Goal: Find contact information: Find contact information

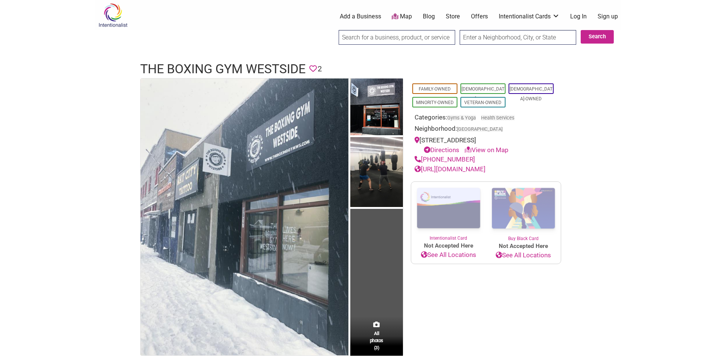
click at [6, 127] on body "× Menu 0 Add a Business Map Blog Store Offers Intentionalist Cards Buy Black Ca…" at bounding box center [358, 179] width 716 height 358
click at [479, 160] on div "[PHONE_NUMBER]" at bounding box center [486, 160] width 143 height 10
copy div "[PHONE_NUMBER]"
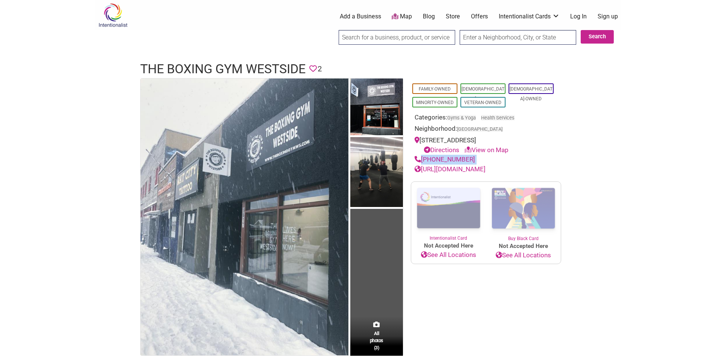
drag, startPoint x: 531, startPoint y: 169, endPoint x: 460, endPoint y: 172, distance: 71.1
click at [460, 172] on div "[URL][DOMAIN_NAME]" at bounding box center [486, 170] width 143 height 10
click at [460, 172] on link "[URL][DOMAIN_NAME]" at bounding box center [450, 169] width 71 height 8
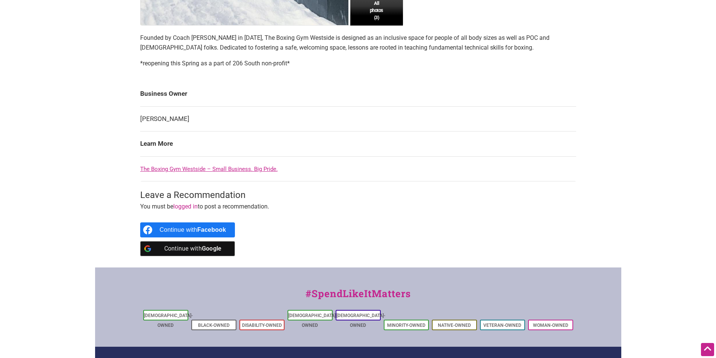
scroll to position [338, 0]
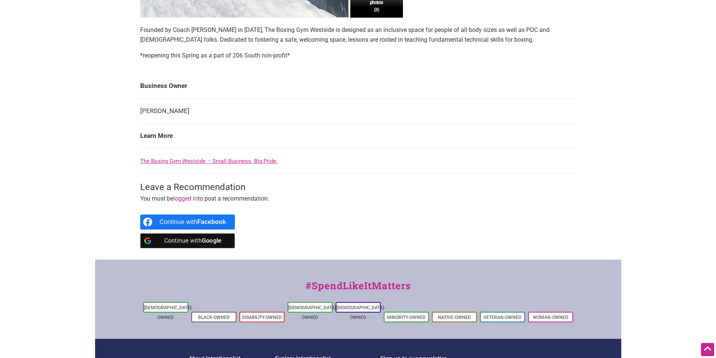
click at [193, 160] on link "The Boxing Gym Westside – Small Business. Big Pride." at bounding box center [209, 161] width 138 height 7
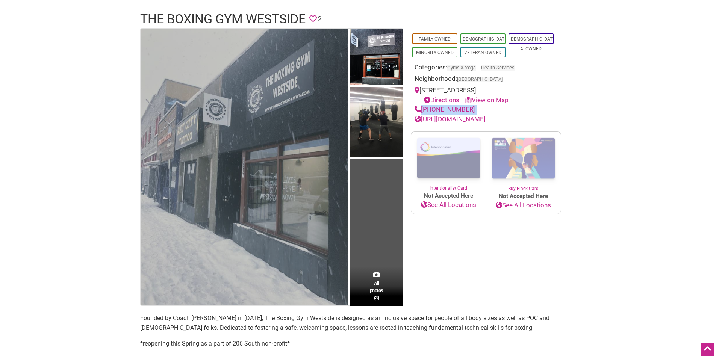
scroll to position [38, 0]
